Goal: Task Accomplishment & Management: Manage account settings

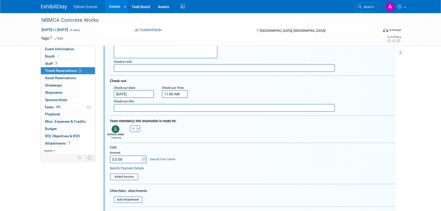
scroll to position [138, 0]
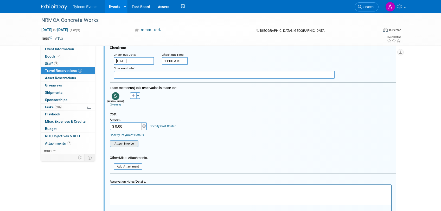
click at [121, 142] on input "file" at bounding box center [107, 144] width 62 height 6
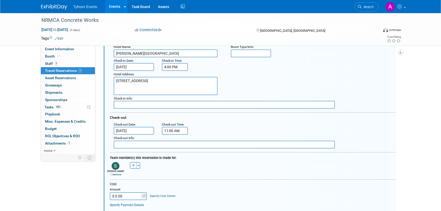
scroll to position [58, 0]
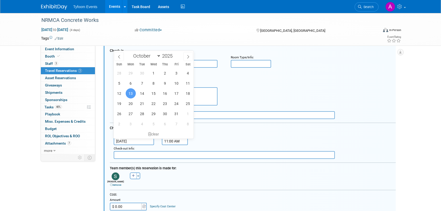
click at [125, 141] on input "[DATE]" at bounding box center [134, 141] width 41 height 8
click at [145, 95] on span "14" at bounding box center [142, 93] width 10 height 10
type input "[DATE]"
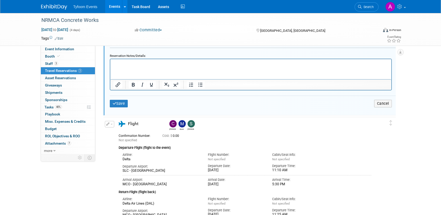
scroll to position [266, 0]
click at [122, 106] on button "Save" at bounding box center [119, 104] width 18 height 8
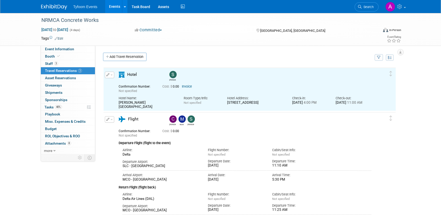
scroll to position [0, 0]
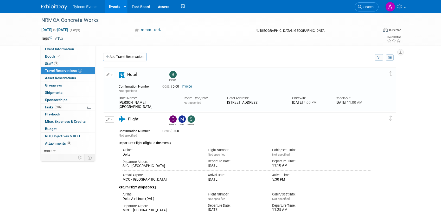
click at [190, 87] on link "Invoice" at bounding box center [187, 87] width 10 height 4
click at [187, 85] on link "Invoice" at bounding box center [187, 87] width 10 height 4
click at [110, 76] on button "button" at bounding box center [109, 75] width 9 height 7
click at [127, 84] on button "Edit Reservation" at bounding box center [127, 84] width 44 height 8
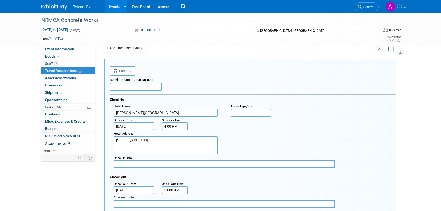
scroll to position [104, 0]
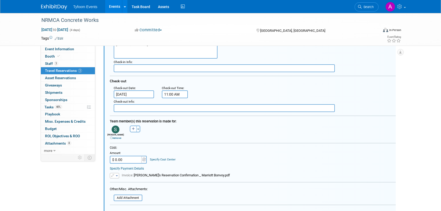
click at [122, 94] on input "[DATE]" at bounding box center [134, 94] width 41 height 8
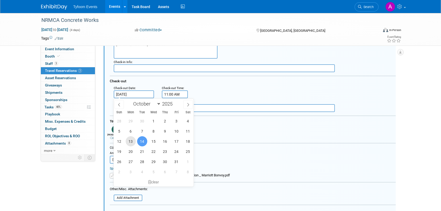
click at [130, 140] on span "13" at bounding box center [131, 141] width 10 height 10
type input "[DATE]"
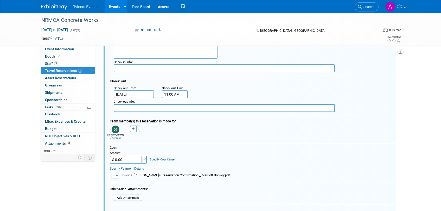
click at [118, 160] on input "$ 0.00" at bounding box center [126, 160] width 33 height 8
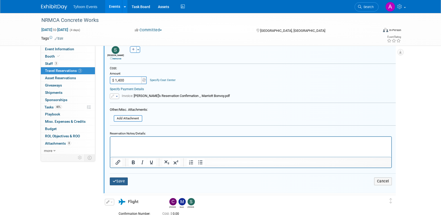
type input "$ 1,400.00"
click at [120, 182] on button "Save" at bounding box center [119, 181] width 18 height 8
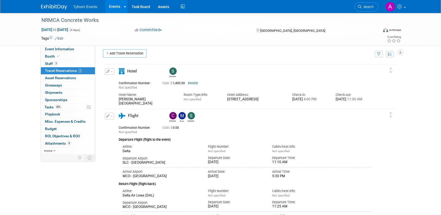
scroll to position [0, 0]
